Goal: Communication & Community: Answer question/provide support

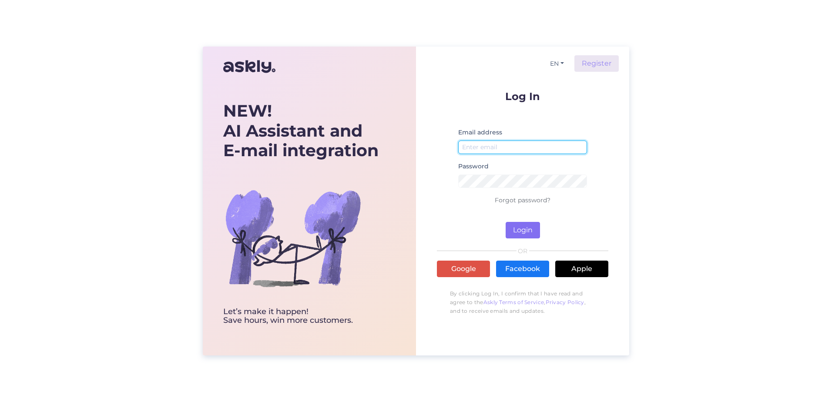
type input "[PERSON_NAME][EMAIL_ADDRESS][PERSON_NAME][DOMAIN_NAME]"
click at [524, 224] on button "Login" at bounding box center [523, 230] width 34 height 17
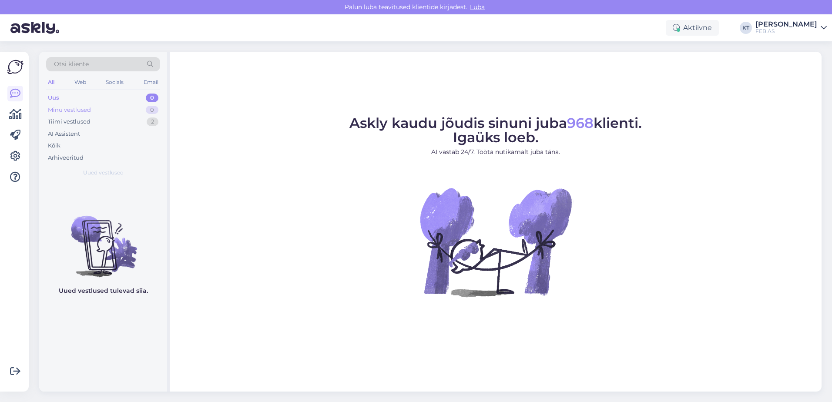
click at [81, 106] on div "Minu vestlused" at bounding box center [69, 110] width 43 height 9
click at [71, 120] on div "Tiimi vestlused" at bounding box center [69, 121] width 43 height 9
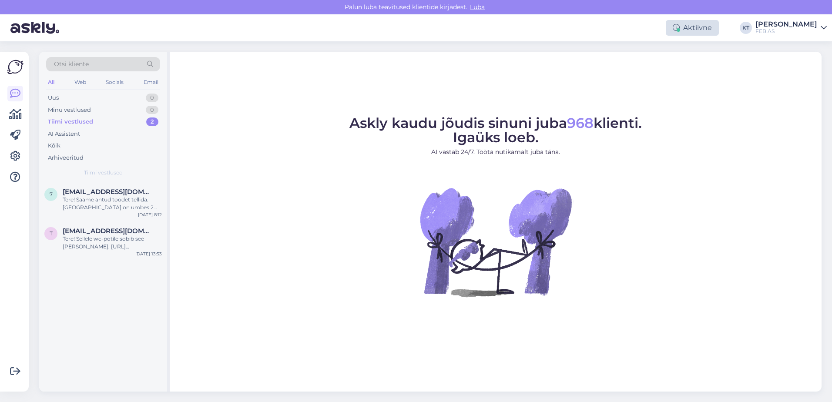
click at [687, 26] on div "Aktiivne" at bounding box center [692, 28] width 53 height 16
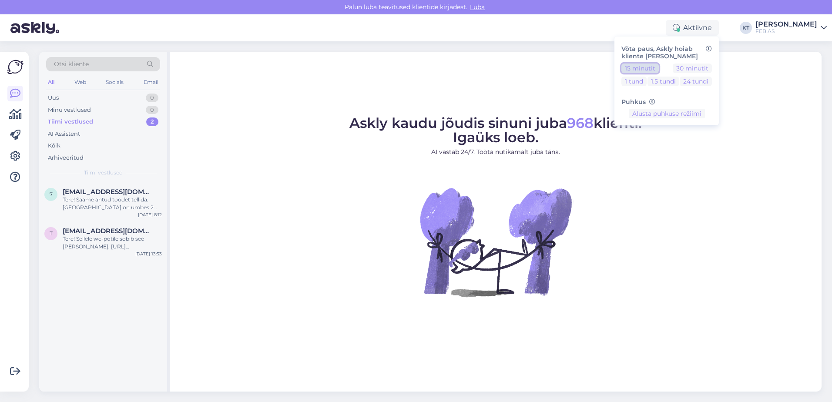
click at [643, 67] on button "15 minutit" at bounding box center [639, 69] width 37 height 10
click at [679, 70] on button "30 minutit" at bounding box center [692, 69] width 39 height 10
click at [688, 141] on button "Lõpeta paus" at bounding box center [667, 141] width 44 height 10
click at [67, 95] on div "Uus 1" at bounding box center [103, 98] width 114 height 12
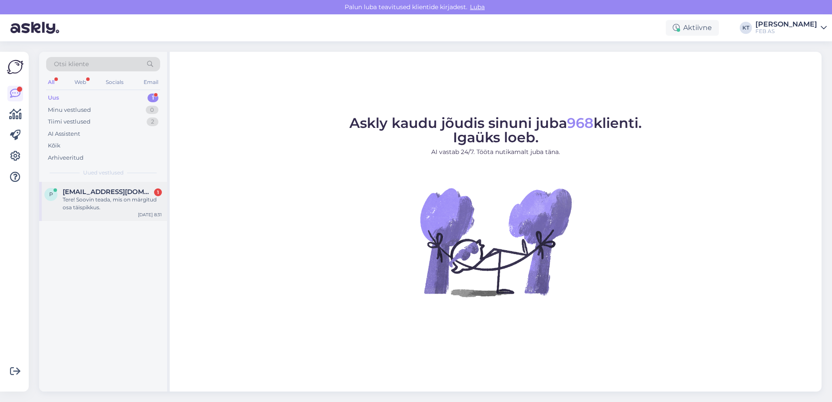
click at [87, 211] on div "p [EMAIL_ADDRESS][DOMAIN_NAME] 1 Tere! Soovin teada, mis on märgitud osa täispi…" at bounding box center [103, 201] width 128 height 39
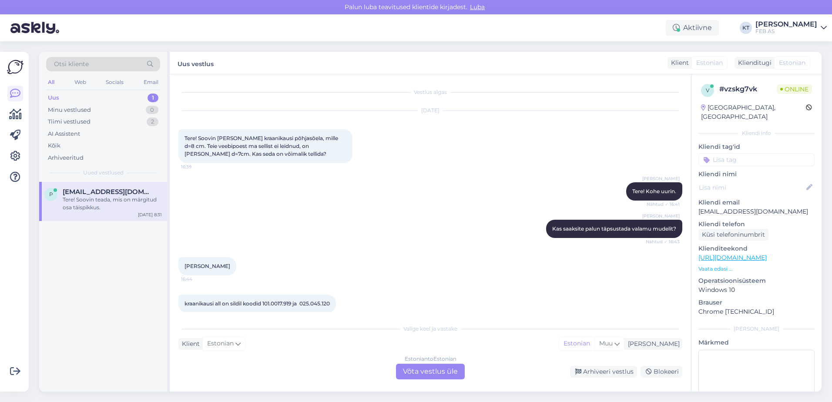
scroll to position [366, 0]
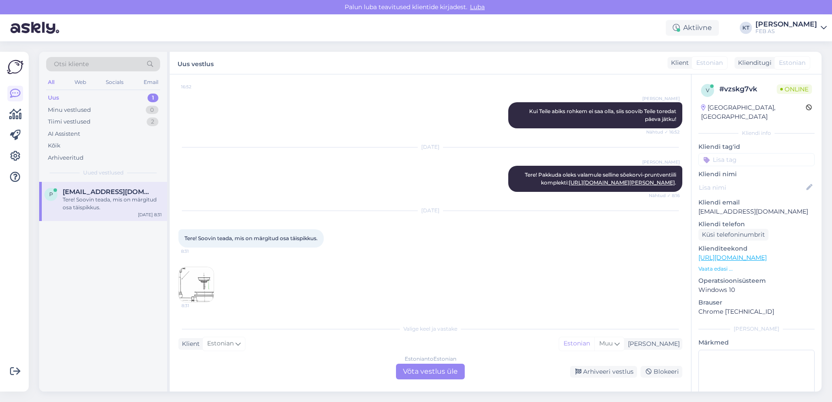
click at [412, 371] on div "Estonian to Estonian Võta vestlus üle" at bounding box center [430, 372] width 69 height 16
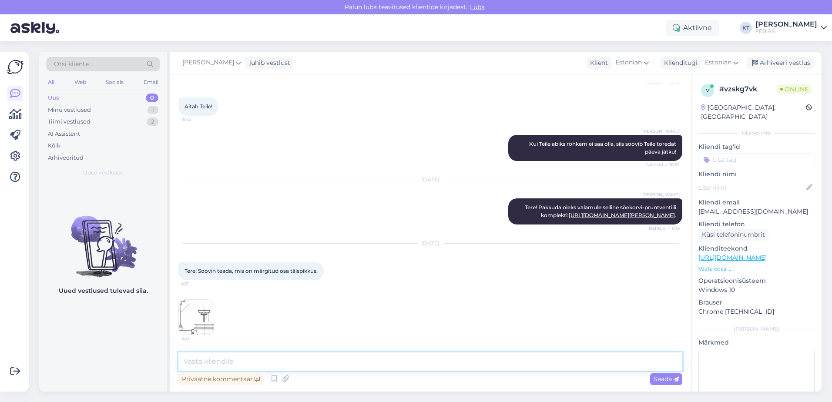
click at [303, 364] on textarea at bounding box center [430, 361] width 504 height 18
type textarea "t"
type textarea "Tere!"
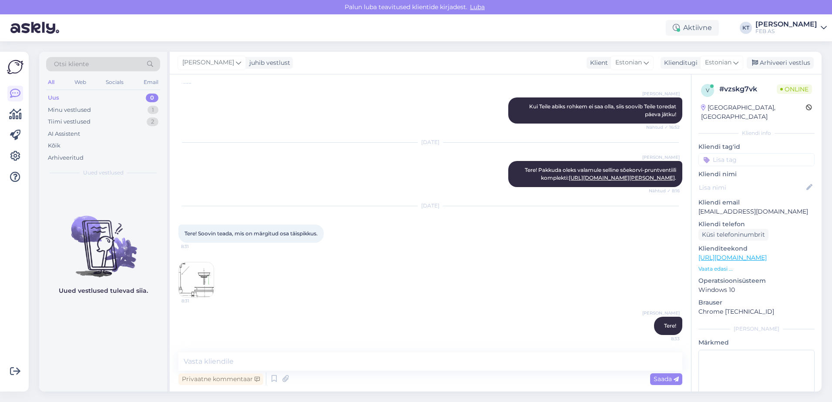
click at [202, 280] on img at bounding box center [196, 279] width 35 height 35
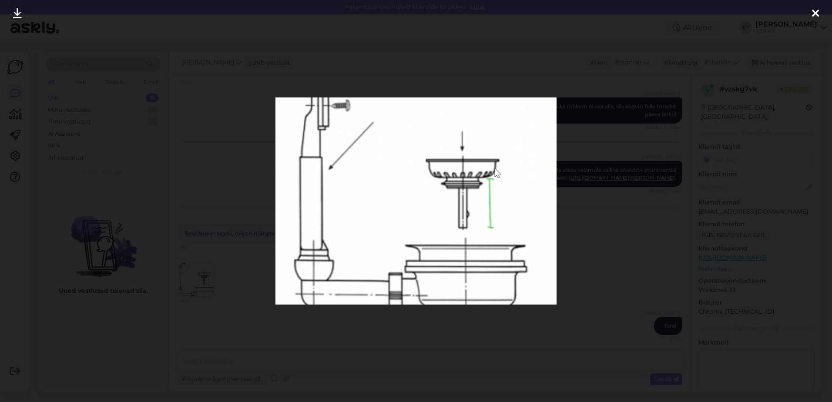
click at [819, 11] on icon at bounding box center [815, 13] width 7 height 11
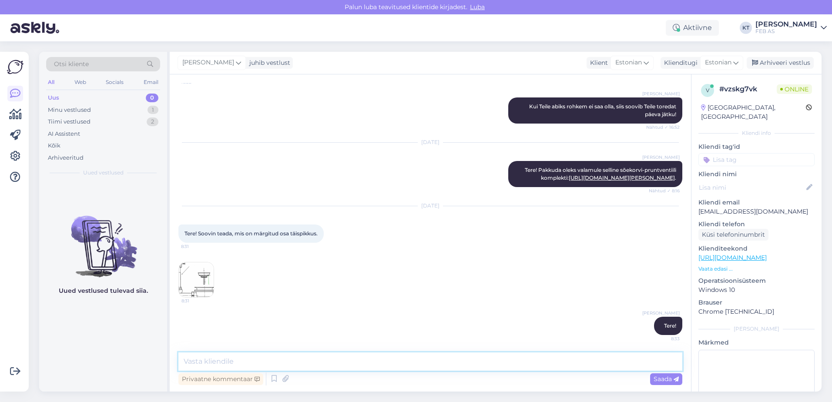
click at [329, 367] on textarea at bounding box center [430, 361] width 504 height 18
click at [205, 283] on img at bounding box center [196, 279] width 35 height 35
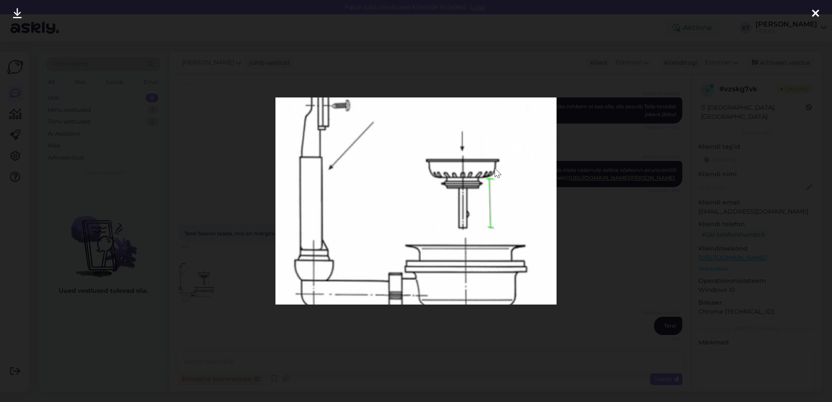
click at [814, 11] on icon at bounding box center [815, 13] width 7 height 11
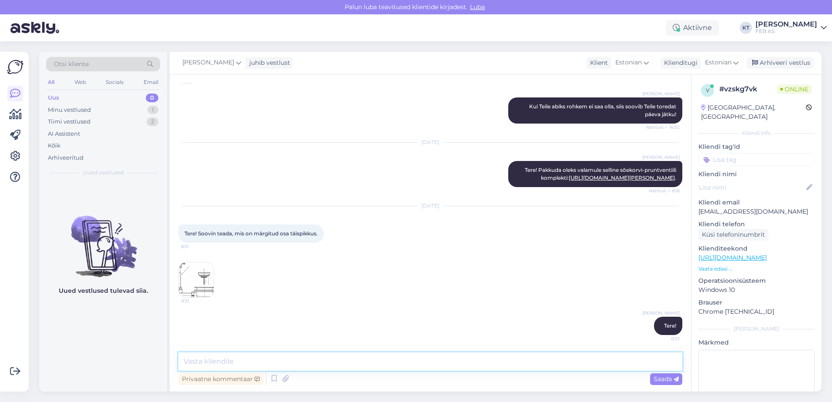
click at [280, 359] on textarea at bounding box center [430, 361] width 504 height 18
click at [719, 265] on p "Vaata edasi ..." at bounding box center [756, 269] width 116 height 8
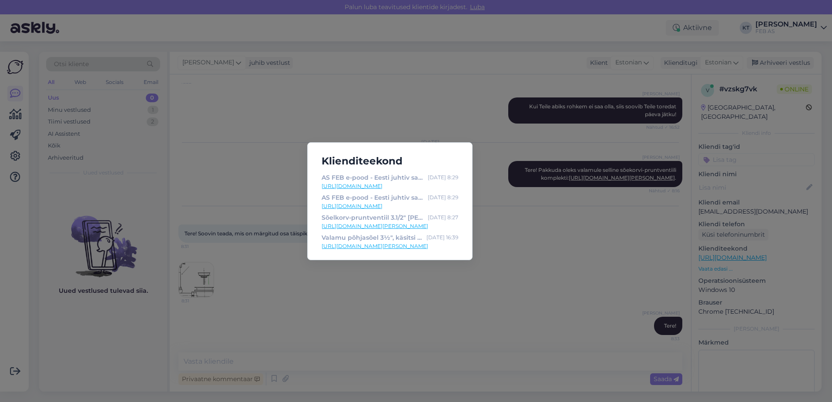
click at [407, 226] on link "[URL][DOMAIN_NAME][PERSON_NAME]" at bounding box center [390, 226] width 137 height 8
click at [543, 267] on div "Klienditeekond AS FEB e-pood - Eesti juhtiv sanitaartehnika müüja! [DATE] 8:29 …" at bounding box center [416, 201] width 832 height 402
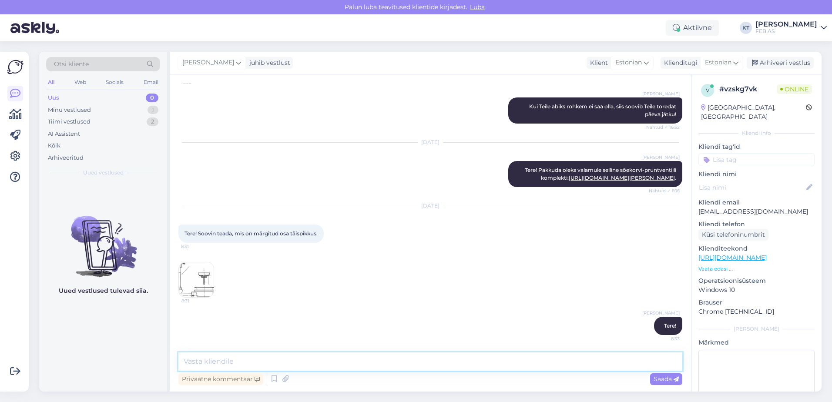
click at [345, 367] on textarea at bounding box center [430, 361] width 504 height 18
type textarea "K"
click at [718, 265] on p "Vaata edasi ..." at bounding box center [756, 269] width 116 height 8
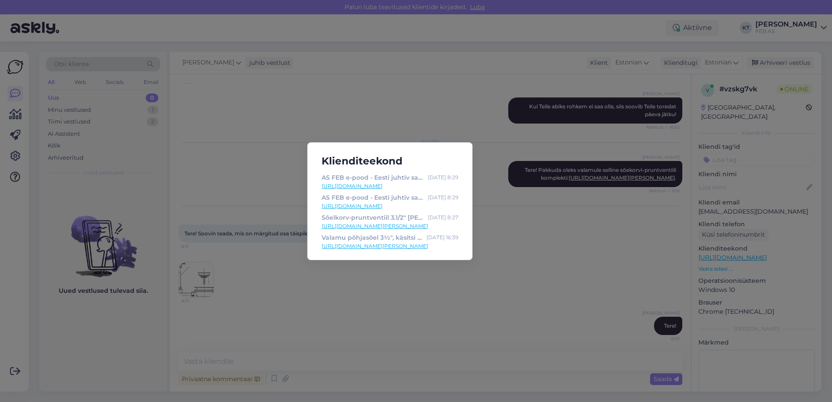
click at [402, 229] on link "[URL][DOMAIN_NAME][PERSON_NAME]" at bounding box center [390, 226] width 137 height 8
click at [322, 359] on div "Klienditeekond AS FEB e-pood - Eesti juhtiv sanitaartehnika müüja! [DATE] 8:29 …" at bounding box center [416, 201] width 832 height 402
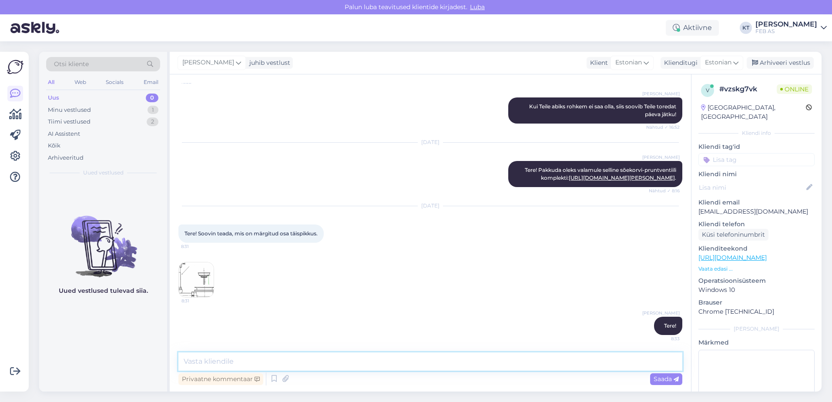
click at [332, 358] on textarea at bounding box center [430, 361] width 504 height 18
drag, startPoint x: 206, startPoint y: 356, endPoint x: 64, endPoint y: 399, distance: 148.8
click at [48, 394] on div "Otsi kliente All Web Socials Email Uus 0 Minu vestlused 1 Tiimi vestlused 2 AI …" at bounding box center [433, 221] width 798 height 361
click at [607, 360] on textarea "Kas oskate täpsutada, [PERSON_NAME] valamu Teil täpsemalt on? Sõelkorvid käivad…" at bounding box center [430, 361] width 504 height 18
type textarea "Kas oskate täpsutada, [PERSON_NAME] valamu Teil täpsemalt on? Sõelkorvid käivad…"
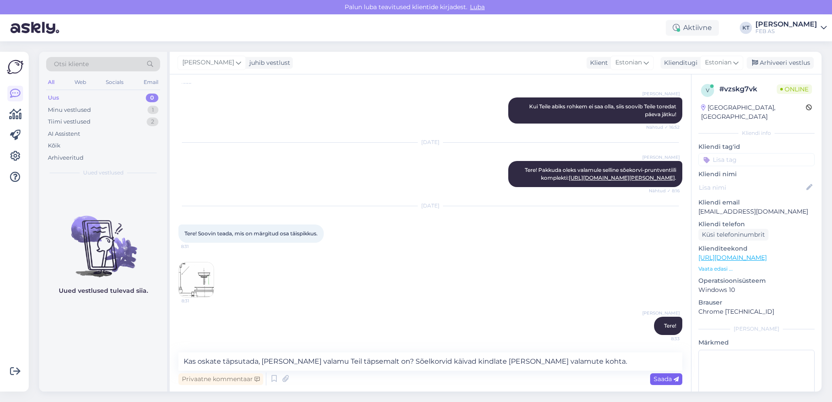
click at [667, 380] on span "Saada" at bounding box center [666, 379] width 25 height 8
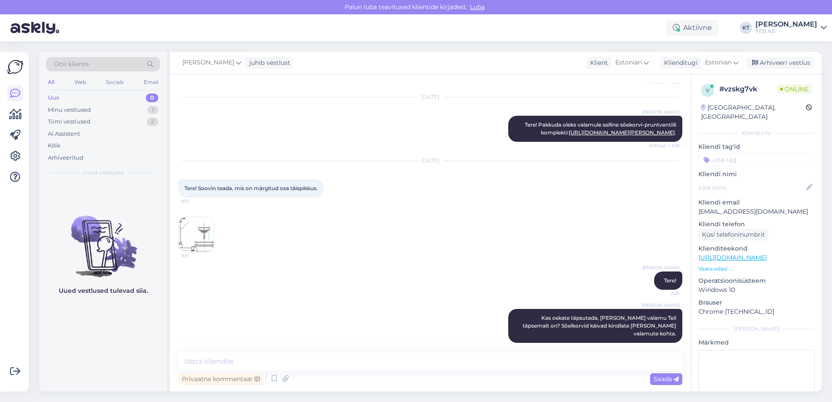
click at [438, 213] on div "[DATE] Tere! Soovin teada, mis on märgitud osa täispikkus. 8:31 8:31" at bounding box center [430, 206] width 504 height 111
click at [502, 255] on div "[DATE] Tere! Soovin teada, mis on märgitud osa täispikkus. 8:31 8:31" at bounding box center [430, 206] width 504 height 111
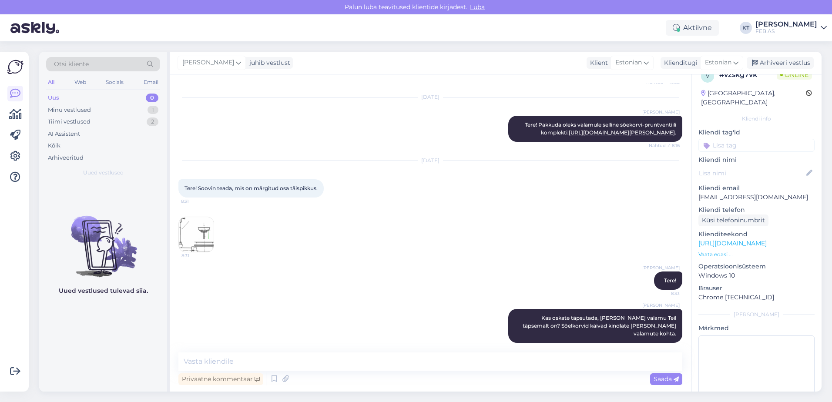
scroll to position [0, 0]
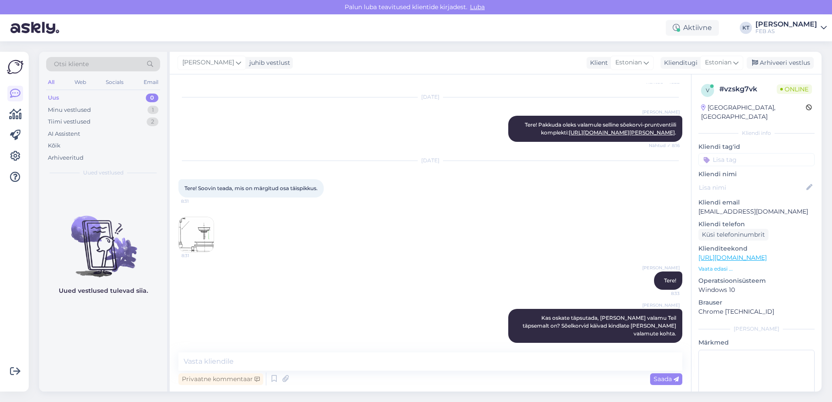
click at [455, 311] on div "[PERSON_NAME] oskate täpsutada, [PERSON_NAME] valamu Teil täpsemalt on? Sõelkor…" at bounding box center [430, 325] width 504 height 53
click at [331, 224] on div "[DATE] Tere! Soovin teada, mis on märgitud osa täispikkus. 8:31 8:31" at bounding box center [430, 206] width 504 height 111
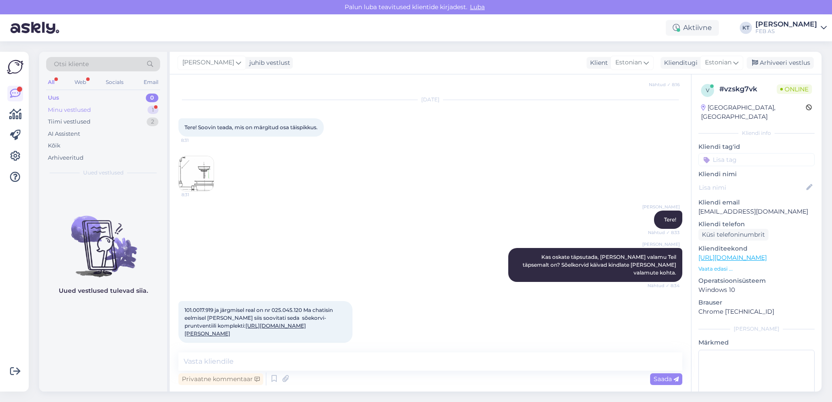
click at [62, 114] on div "Minu vestlused 1" at bounding box center [103, 110] width 114 height 12
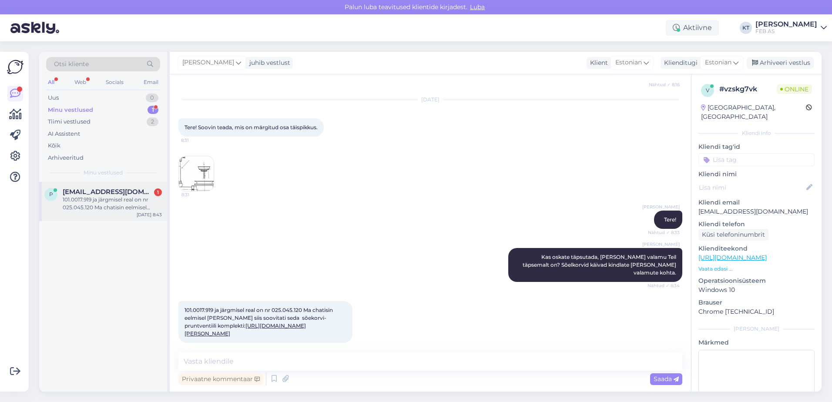
click at [69, 188] on span "[EMAIL_ADDRESS][DOMAIN_NAME]" at bounding box center [108, 192] width 91 height 8
click at [278, 343] on div "101.0017.919 ja järgmisel real on nr 025.045.120 Ma chatisin eelmisel [PERSON_N…" at bounding box center [430, 322] width 504 height 61
click at [227, 355] on textarea at bounding box center [430, 361] width 504 height 18
click at [256, 335] on div "101.0017.919 ja järgmisel real on nr 025.045.120 Ma chatisin eelmisel [PERSON_N…" at bounding box center [265, 322] width 174 height 42
click at [229, 358] on textarea at bounding box center [430, 361] width 504 height 18
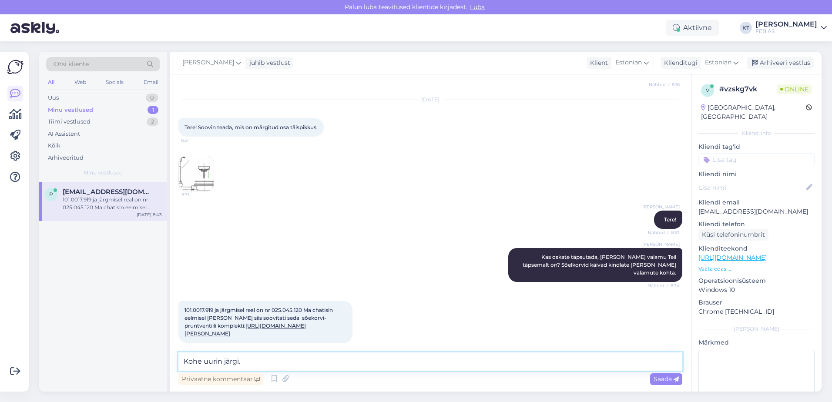
type textarea "Kohe uurin järgi."
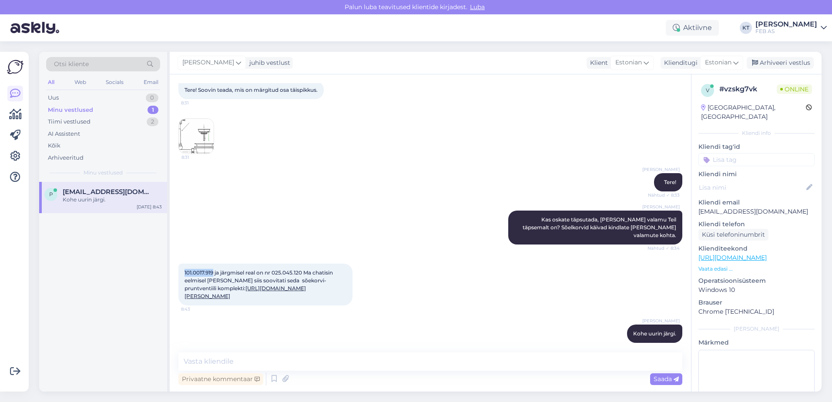
drag, startPoint x: 214, startPoint y: 264, endPoint x: 175, endPoint y: 265, distance: 39.2
click at [175, 265] on div "Vestlus algas [DATE] Tere! Soovin [PERSON_NAME] kraanikausi põhjasõela, mille d…" at bounding box center [430, 232] width 521 height 317
copy span "101.0017.919"
drag, startPoint x: 769, startPoint y: 203, endPoint x: 698, endPoint y: 204, distance: 71.8
click at [698, 204] on div "v # vzskg7vk Online [GEOGRAPHIC_DATA], [GEOGRAPHIC_DATA] Kliendi info Kliendi t…" at bounding box center [756, 257] width 130 height 367
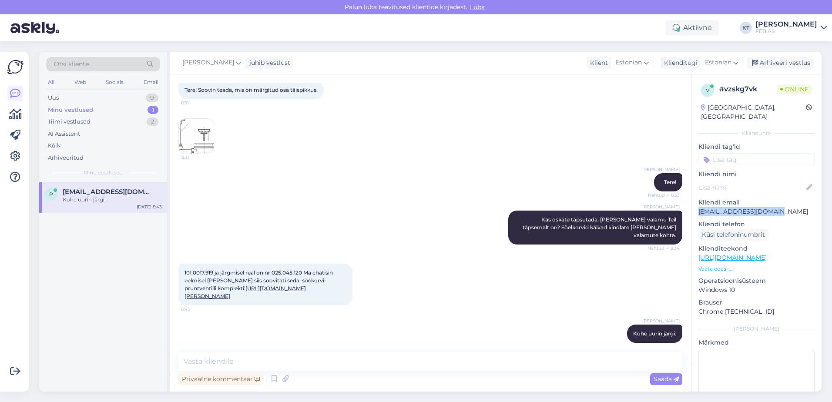
copy p "[EMAIL_ADDRESS][DOMAIN_NAME]"
click at [66, 159] on div "Arhiveeritud" at bounding box center [66, 158] width 36 height 9
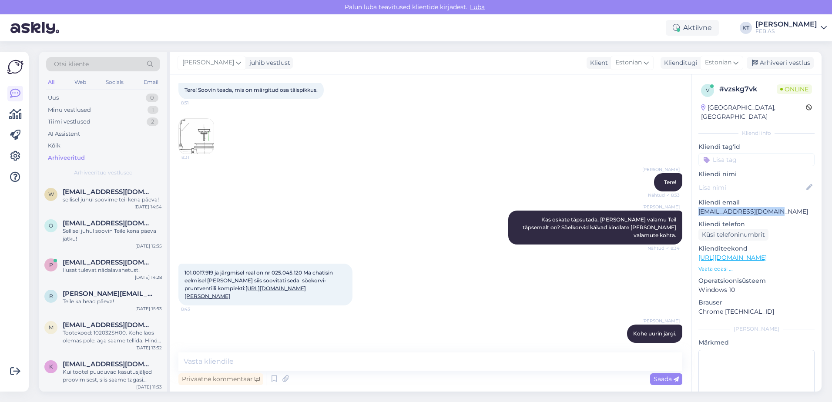
click at [107, 61] on div "Otsi kliente" at bounding box center [103, 64] width 114 height 14
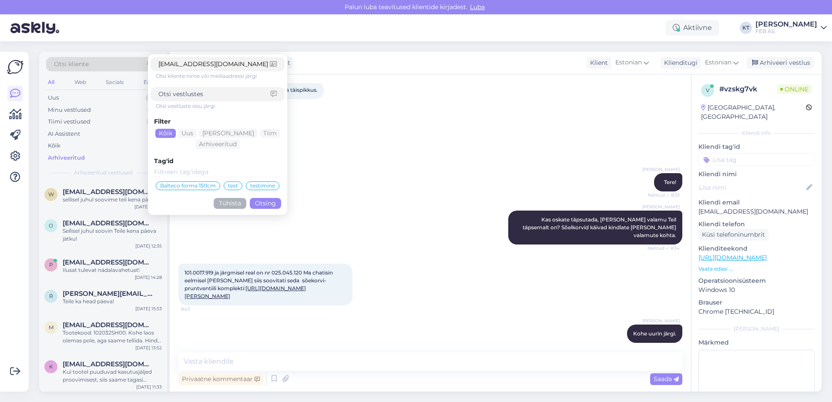
type input "[EMAIL_ADDRESS][DOMAIN_NAME]"
click at [260, 204] on button "Otsing" at bounding box center [265, 203] width 31 height 11
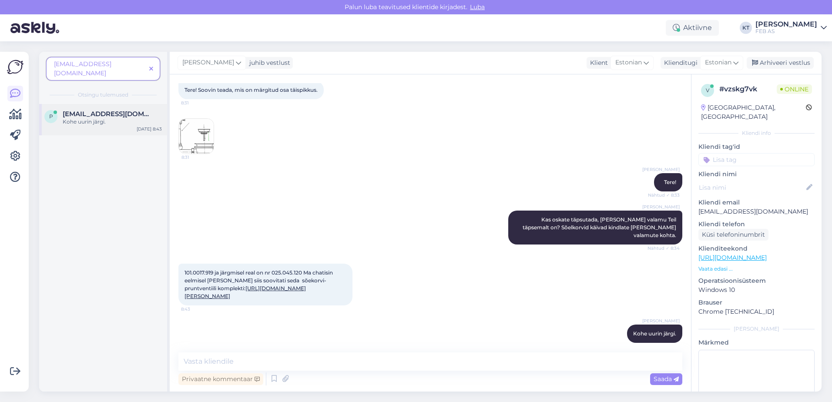
click at [81, 118] on div "Kohe uurin järgi." at bounding box center [112, 122] width 99 height 8
click at [156, 64] on span at bounding box center [151, 68] width 11 height 9
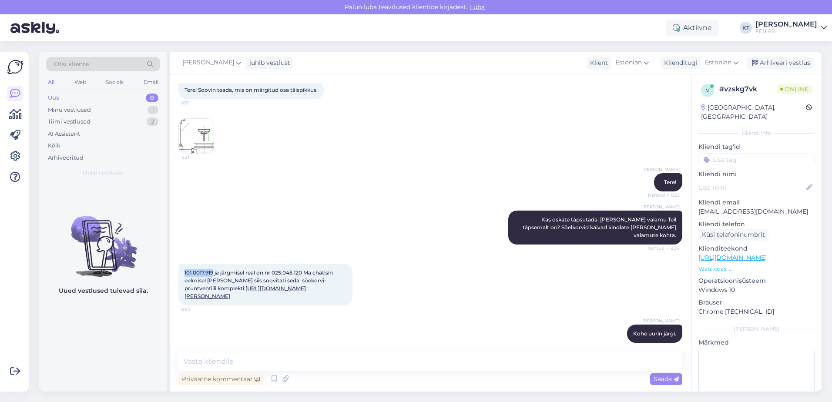
drag, startPoint x: 213, startPoint y: 265, endPoint x: 183, endPoint y: 266, distance: 30.1
click at [183, 266] on div "101.0017.919 ja järgmisel real on nr 025.045.120 Ma chatisin eelmisel [PERSON_N…" at bounding box center [265, 285] width 174 height 42
copy span "101.0017.919"
click at [63, 158] on div "Arhiveeritud" at bounding box center [66, 158] width 36 height 9
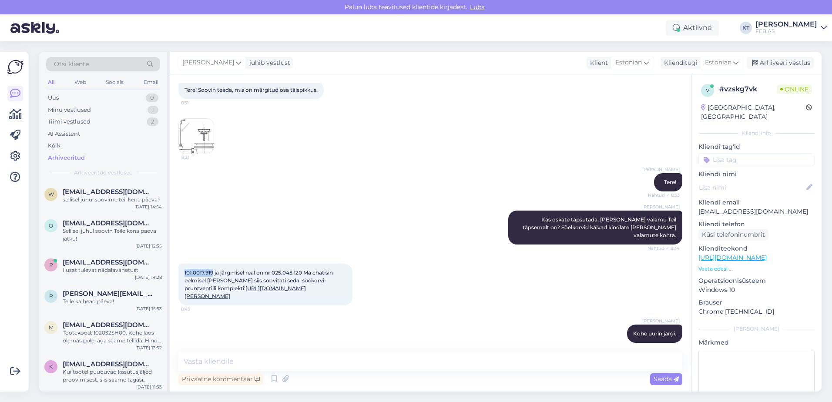
click at [94, 60] on div "Otsi kliente" at bounding box center [103, 64] width 114 height 14
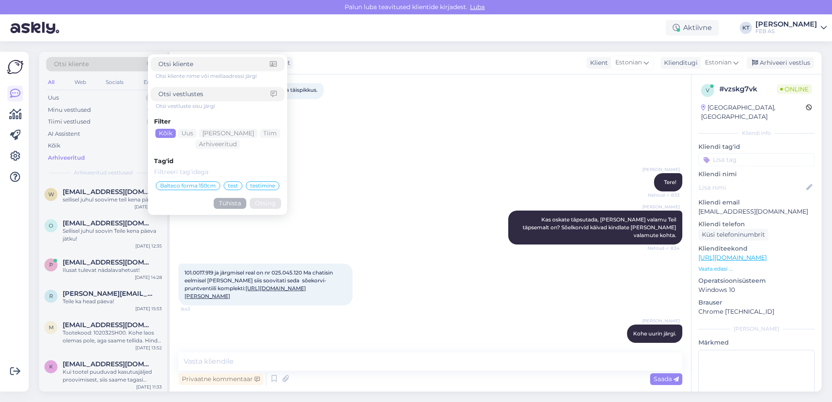
click at [178, 97] on input at bounding box center [214, 94] width 112 height 9
paste input "101.0017.919"
type input "101.0017.919"
click at [264, 206] on button "Otsing" at bounding box center [265, 203] width 31 height 11
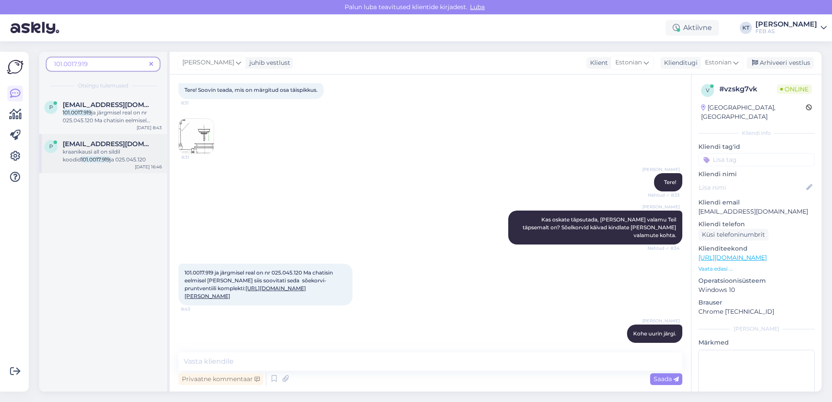
click at [110, 157] on span "ja 025.045.120" at bounding box center [128, 159] width 36 height 7
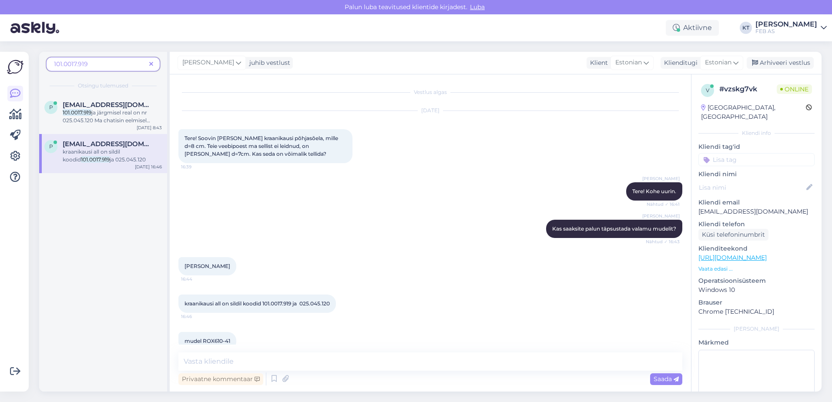
scroll to position [174, 0]
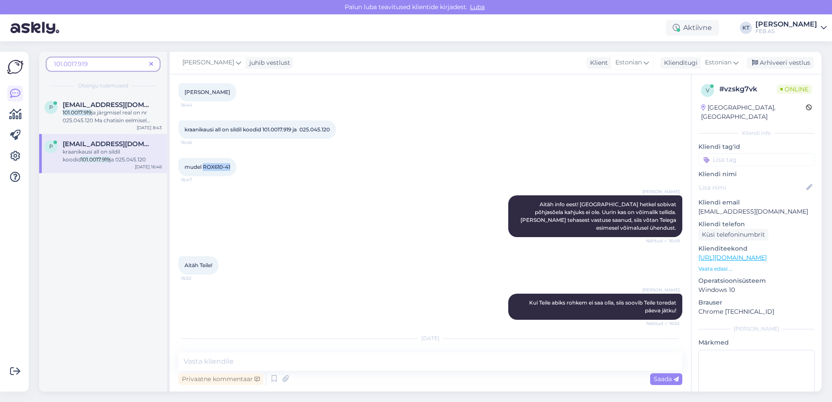
drag, startPoint x: 231, startPoint y: 168, endPoint x: 204, endPoint y: 170, distance: 27.5
click at [204, 170] on div "mudel ROX610-41 16:47" at bounding box center [207, 167] width 58 height 18
copy span "ROX610-41"
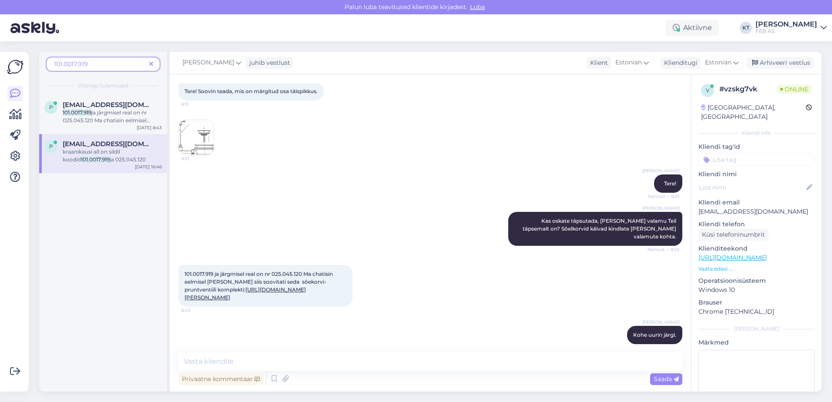
scroll to position [514, 0]
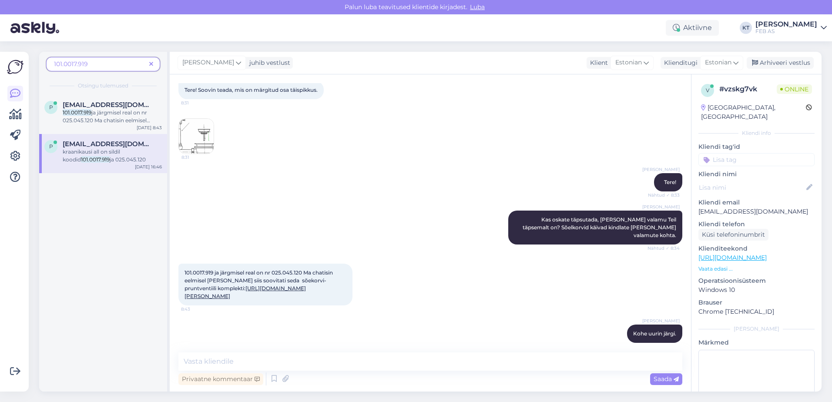
click at [276, 285] on link "[URL][DOMAIN_NAME][PERSON_NAME]" at bounding box center [245, 292] width 121 height 14
click at [341, 366] on textarea at bounding box center [430, 361] width 504 height 18
click at [315, 354] on textarea at bounding box center [430, 361] width 504 height 18
click at [306, 358] on textarea at bounding box center [430, 361] width 504 height 18
click at [241, 355] on textarea "[PERSON_NAME] sõelkorv" at bounding box center [430, 361] width 504 height 18
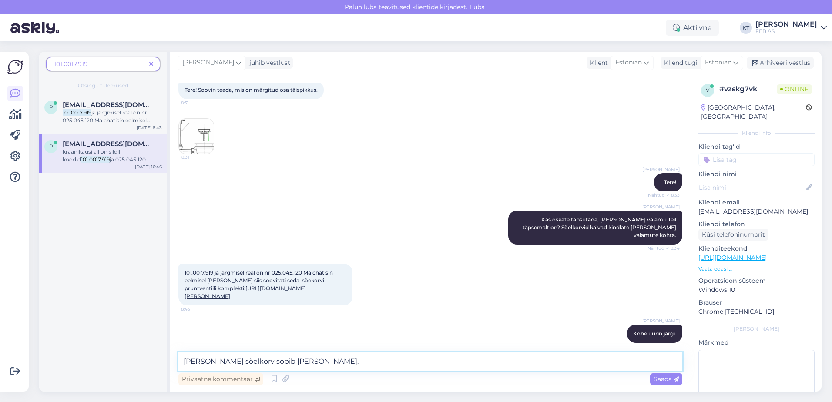
click at [331, 359] on textarea "[PERSON_NAME] sõelkorv sobib [PERSON_NAME]." at bounding box center [430, 361] width 504 height 18
type textarea "[PERSON_NAME] sõelkorv sobib [PERSON_NAME]."
drag, startPoint x: 352, startPoint y: 368, endPoint x: 99, endPoint y: 366, distance: 252.8
click at [99, 366] on div "101.0017.919 Otsingu tulemused p [EMAIL_ADDRESS][DOMAIN_NAME] 101.0017.919 ja j…" at bounding box center [430, 222] width 782 height 340
click at [364, 364] on textarea at bounding box center [430, 361] width 504 height 18
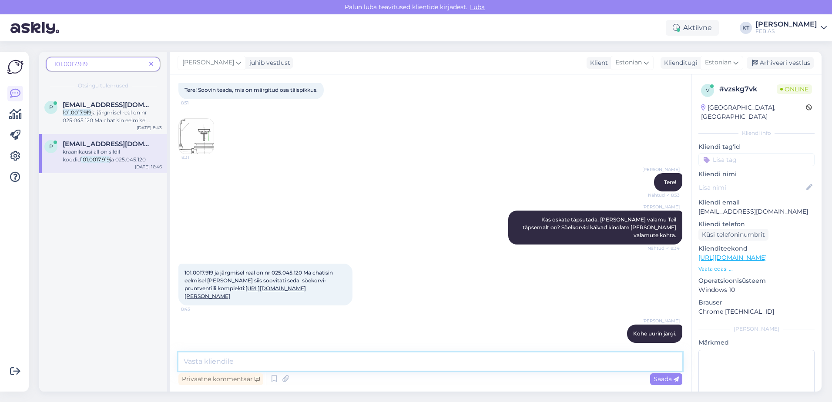
paste textarea "1120689370"
drag, startPoint x: 272, startPoint y: 354, endPoint x: 124, endPoint y: 372, distance: 148.2
click at [124, 372] on div "101.0017.919 Otsingu tulemused p [EMAIL_ADDRESS][DOMAIN_NAME] 101.0017.919 ja j…" at bounding box center [430, 222] width 782 height 340
click at [217, 126] on div "[DATE] Tere! Soovin teada, mis on märgitud osa täispikkus. 8:31 8:31" at bounding box center [430, 108] width 504 height 111
click at [205, 131] on img at bounding box center [196, 136] width 35 height 35
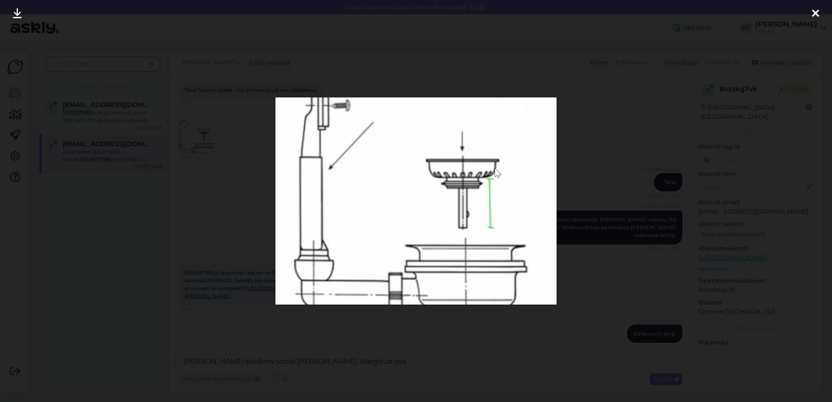
click at [816, 12] on icon at bounding box center [815, 13] width 7 height 11
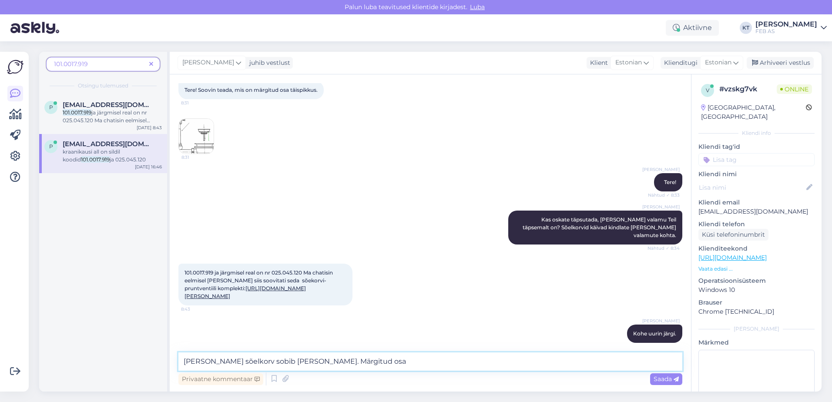
click at [363, 362] on textarea "[PERSON_NAME] sõelkorv sobib [PERSON_NAME]. Märgitud osa" at bounding box center [430, 361] width 504 height 18
type textarea "[PERSON_NAME] sõelkorv sobib [PERSON_NAME]. Märgitud osa pikkus on 2,8 cm."
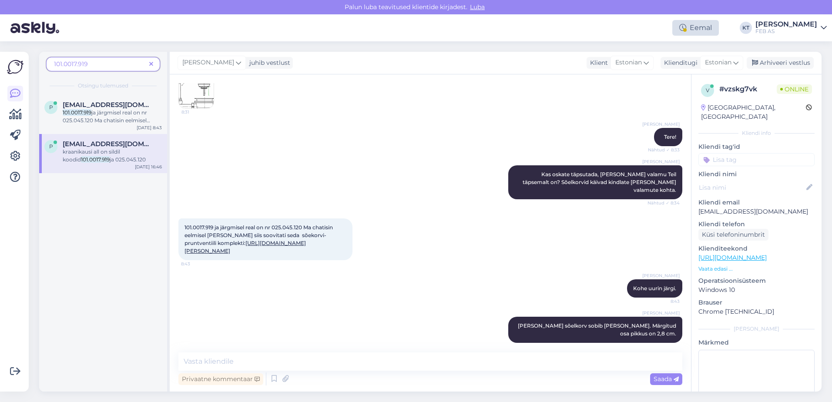
click at [699, 30] on div "Eemal" at bounding box center [695, 28] width 47 height 16
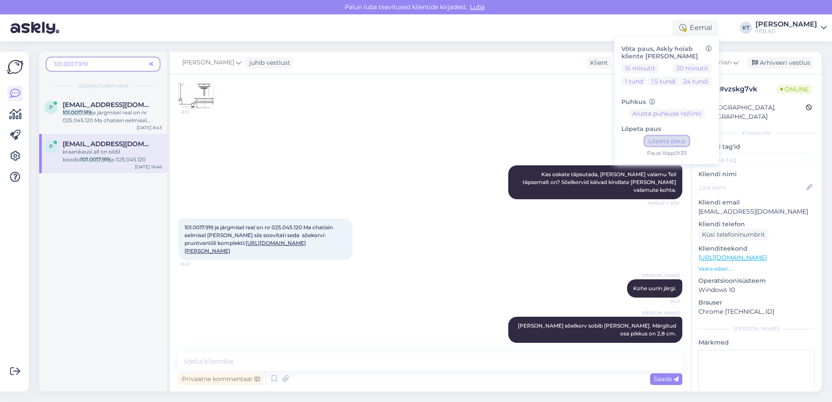
click at [664, 138] on button "Lõpeta paus" at bounding box center [667, 141] width 44 height 10
